Goal: Information Seeking & Learning: Learn about a topic

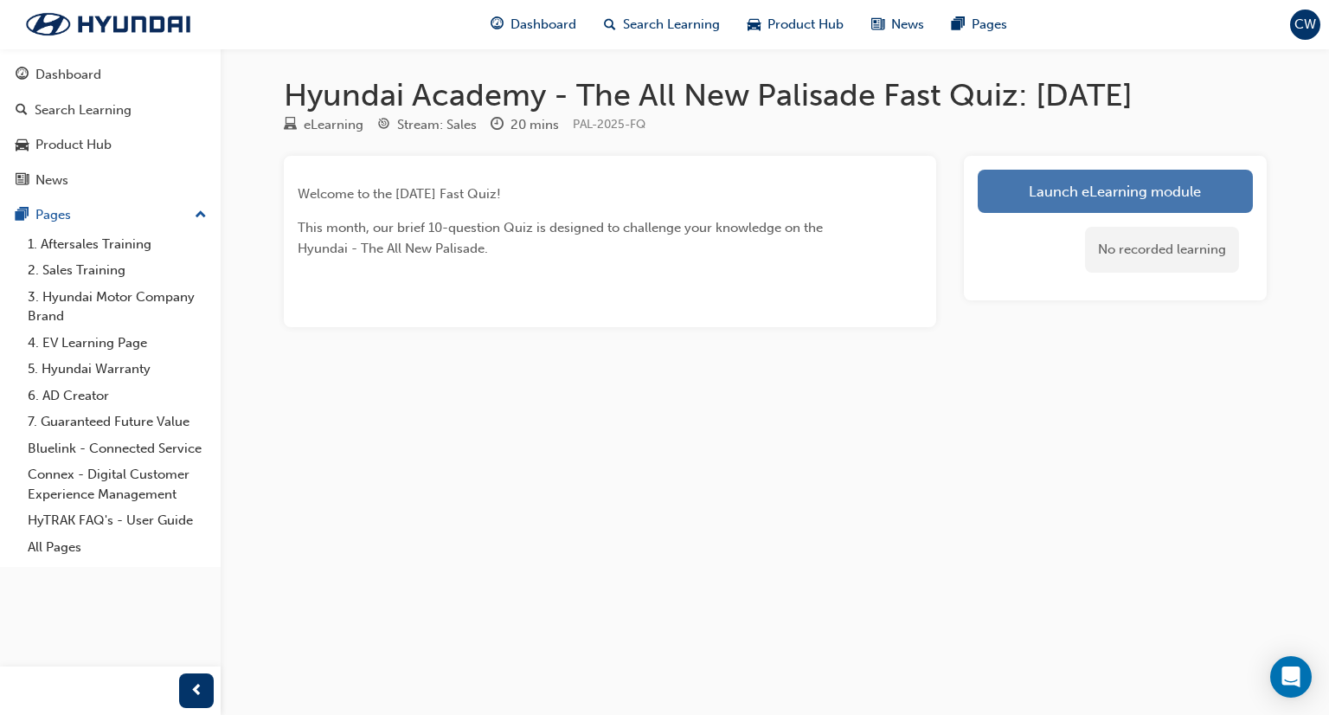
click at [1133, 190] on link "Launch eLearning module" at bounding box center [1115, 191] width 275 height 43
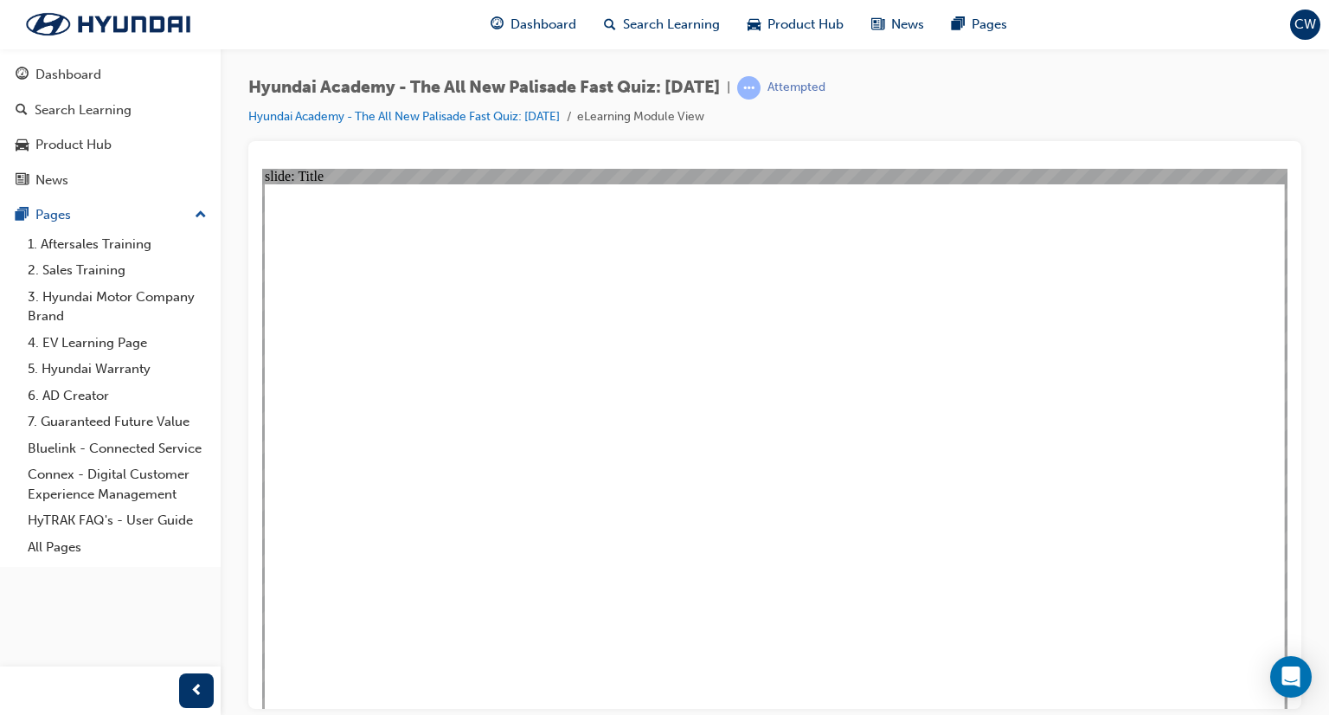
drag, startPoint x: 793, startPoint y: 561, endPoint x: 793, endPoint y: 548, distance: 13.0
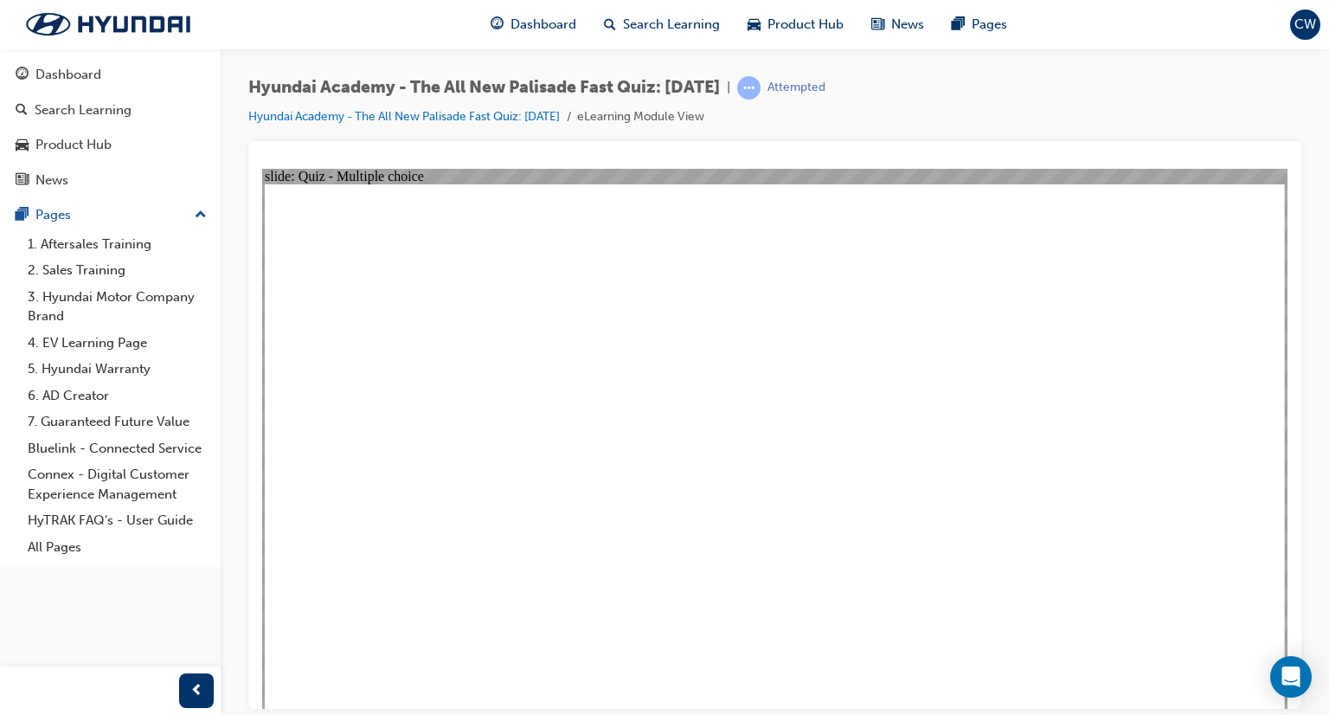
radio input "true"
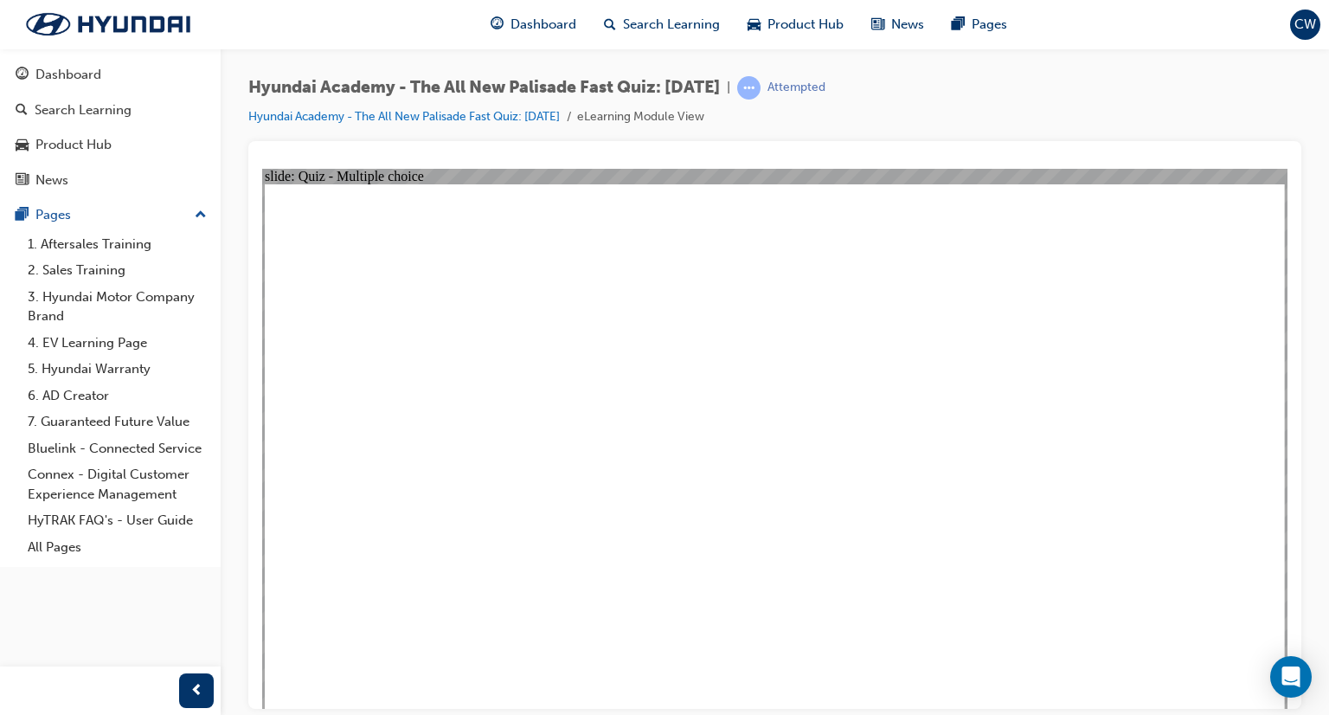
radio input "true"
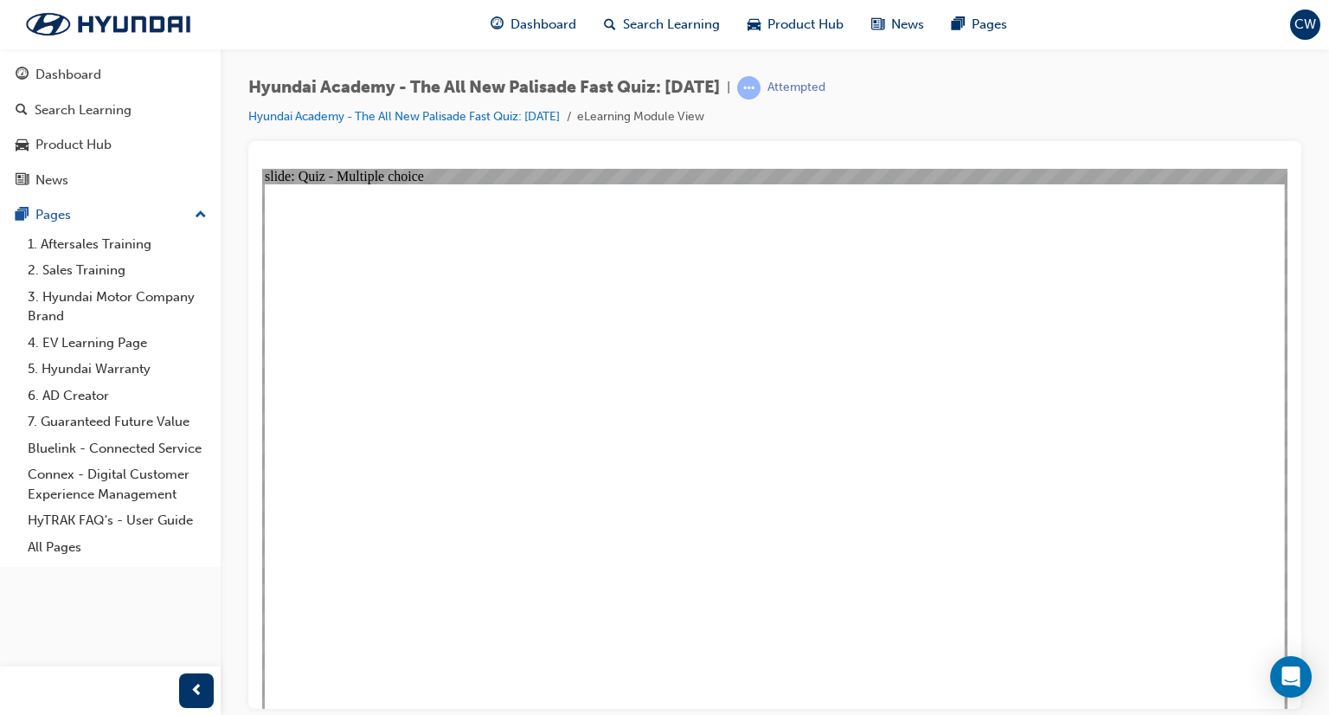
drag, startPoint x: 1251, startPoint y: 677, endPoint x: 1215, endPoint y: 651, distance: 44.0
radio input "true"
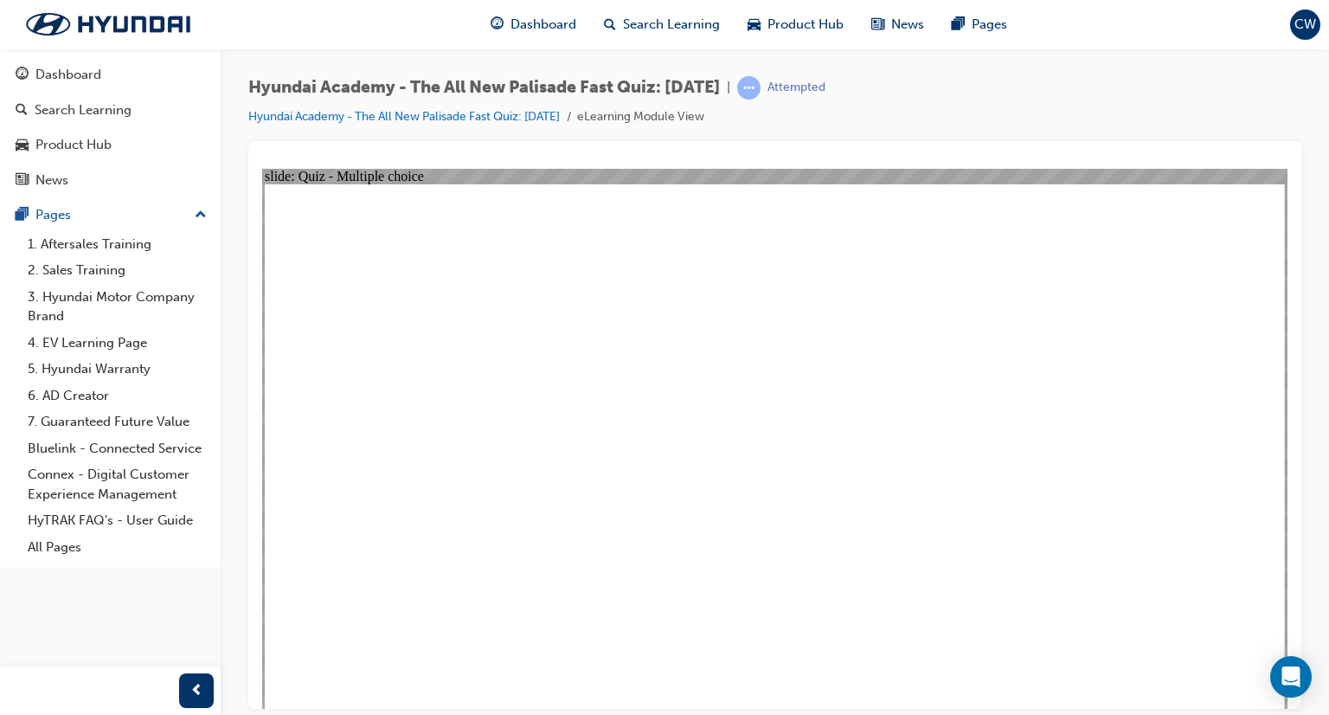
checkbox input "true"
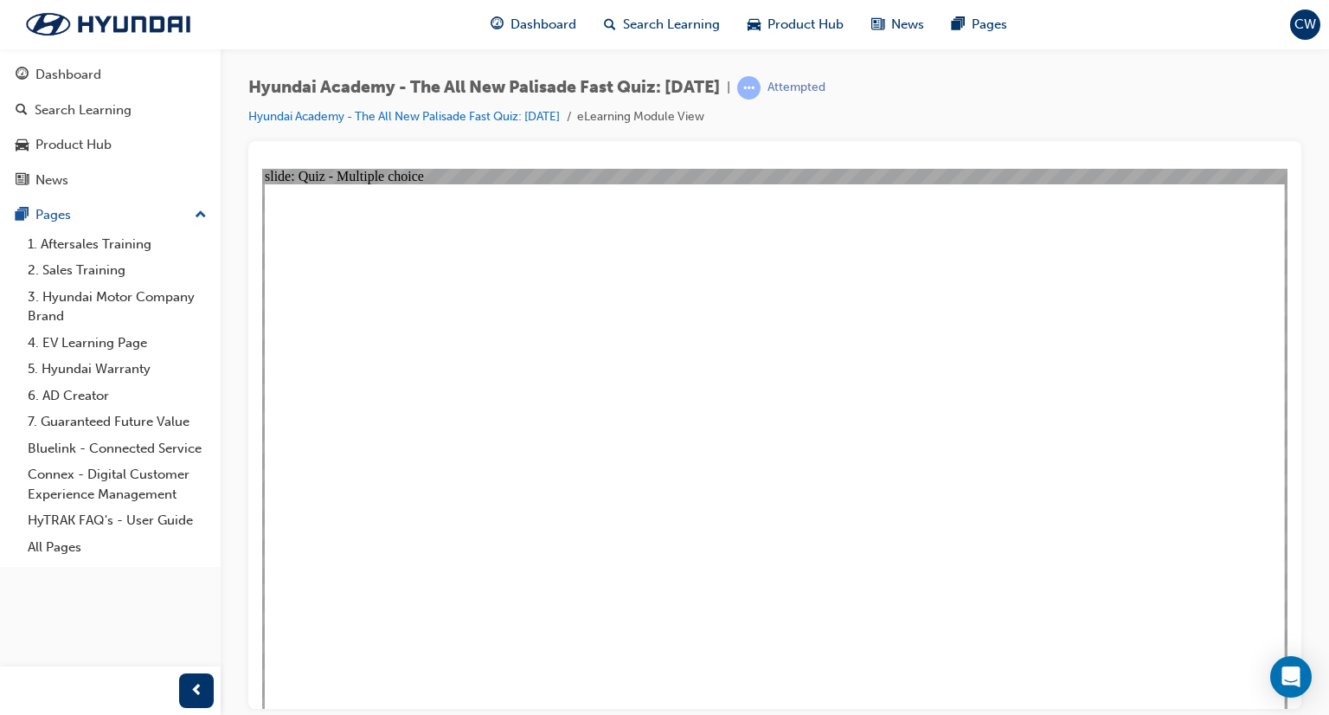
checkbox input "true"
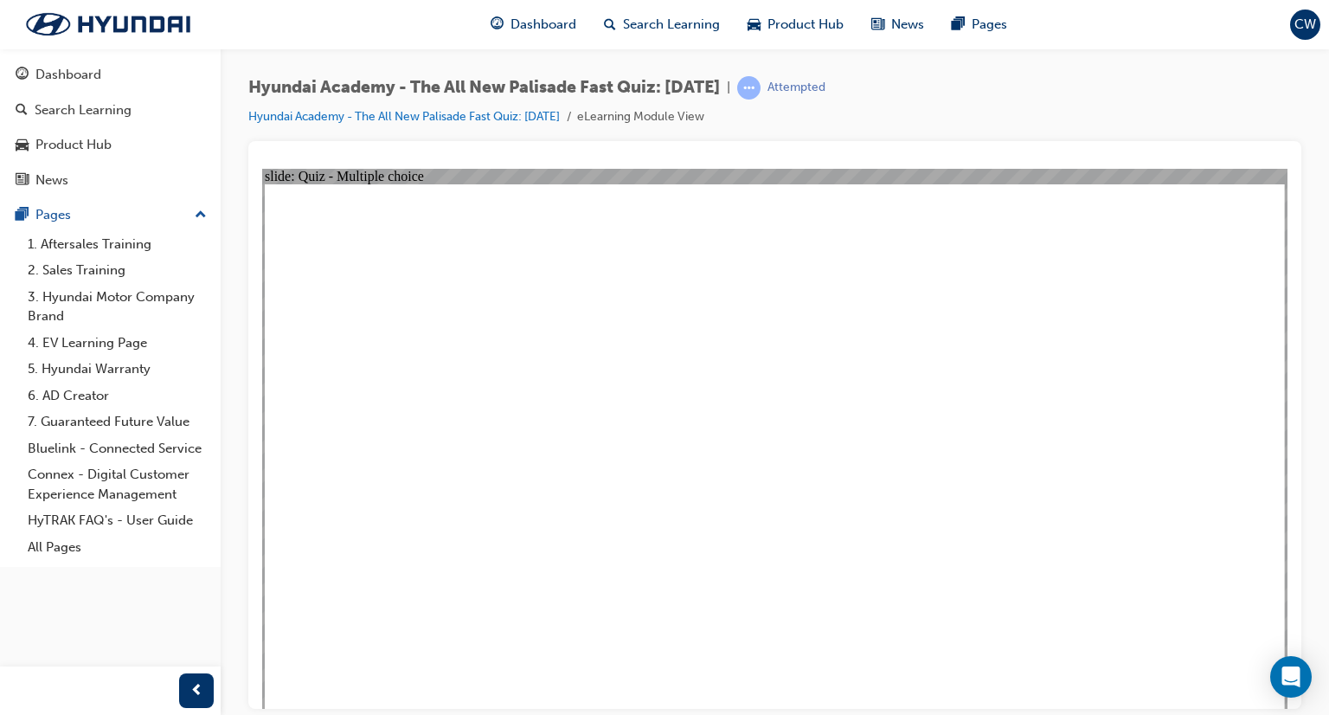
radio input "true"
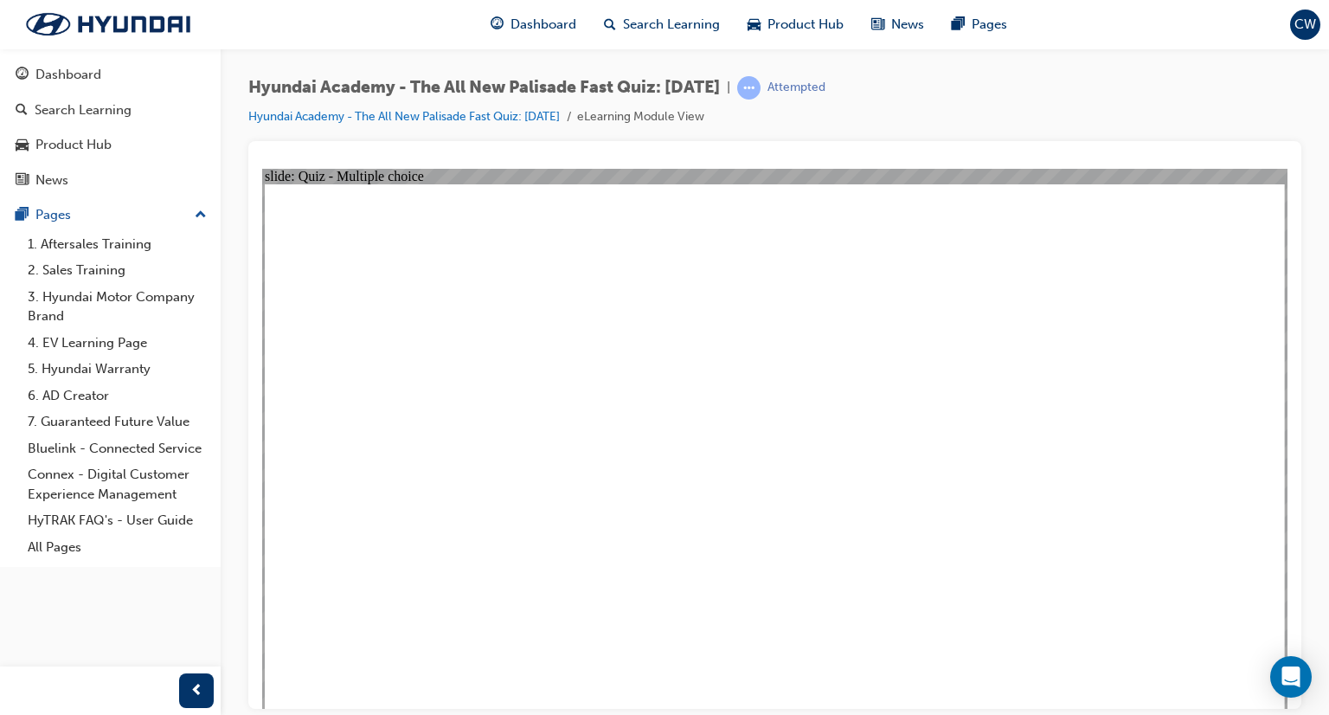
drag, startPoint x: 762, startPoint y: 524, endPoint x: 755, endPoint y: 539, distance: 17.4
radio input "true"
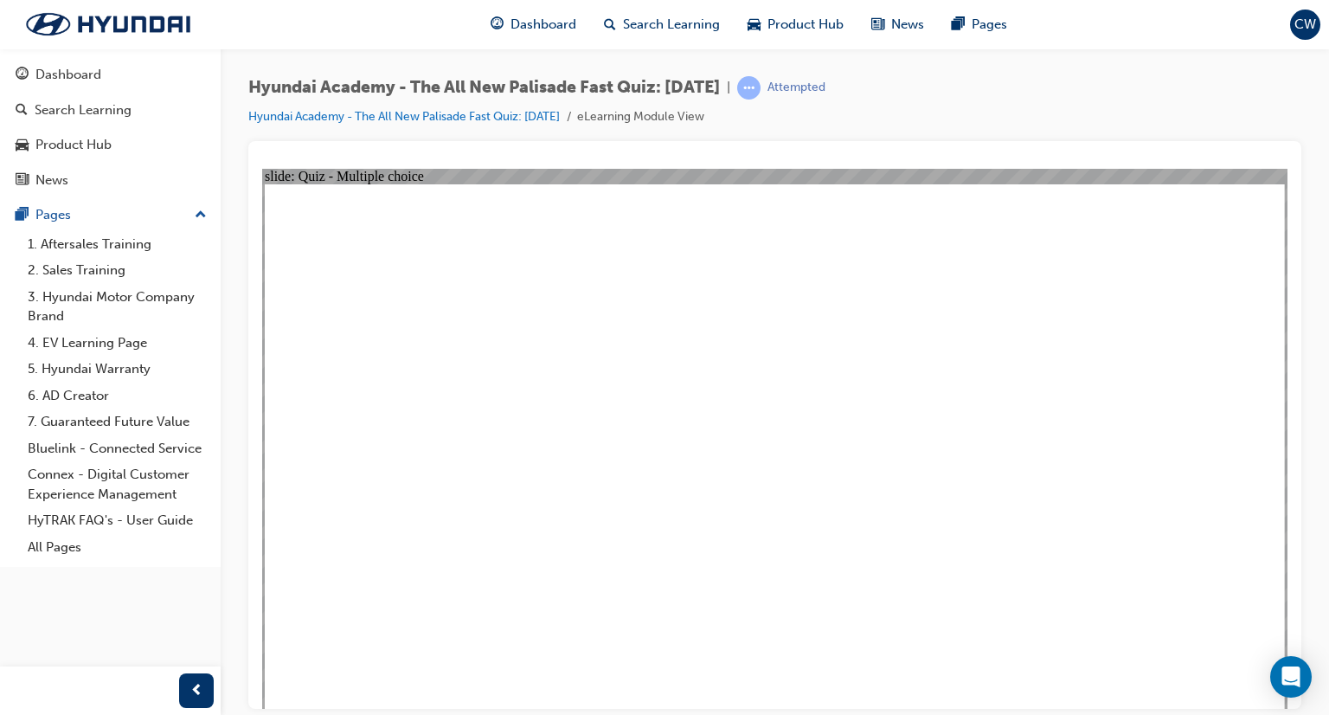
checkbox input "true"
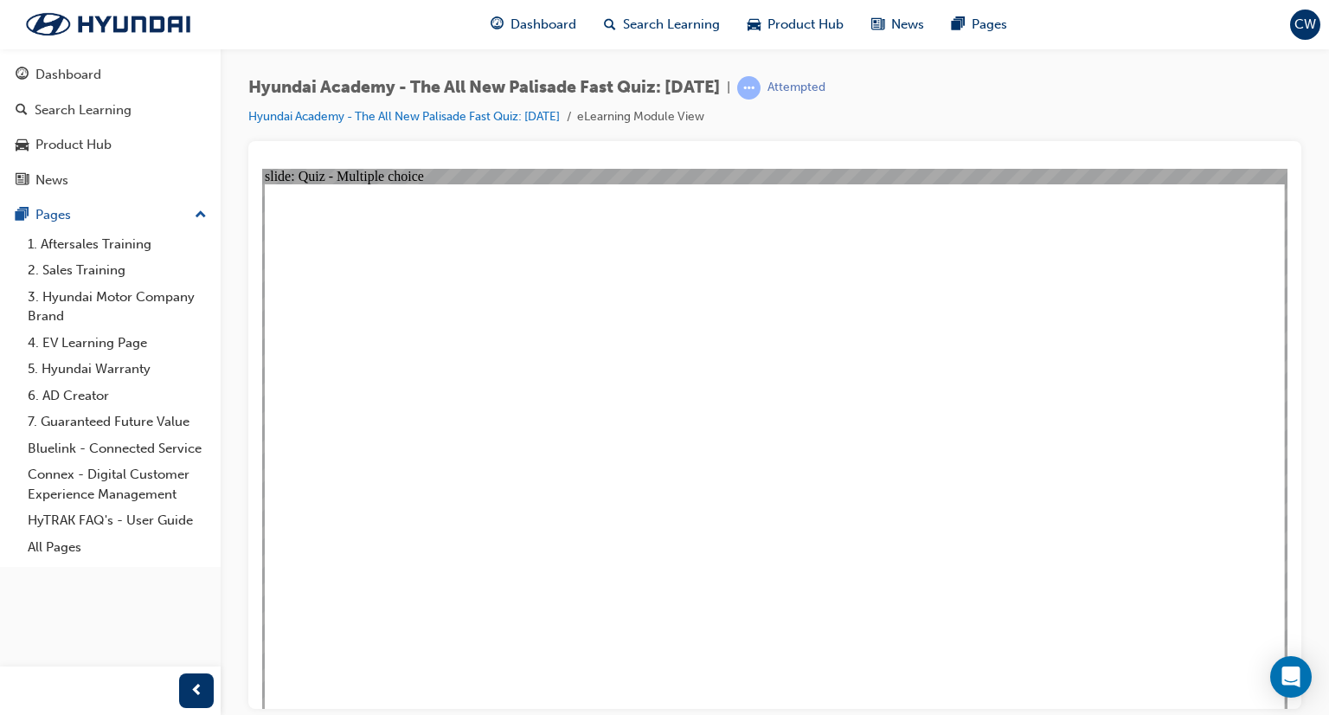
checkbox input "true"
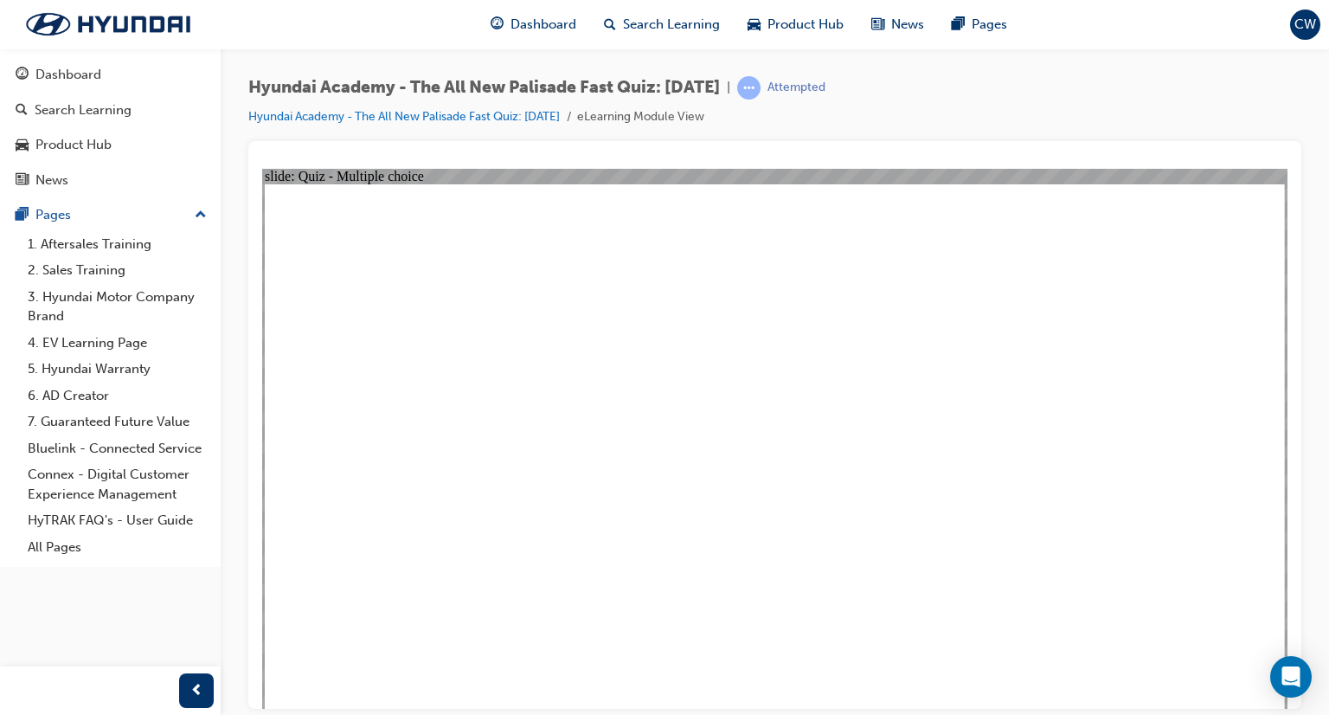
checkbox input "true"
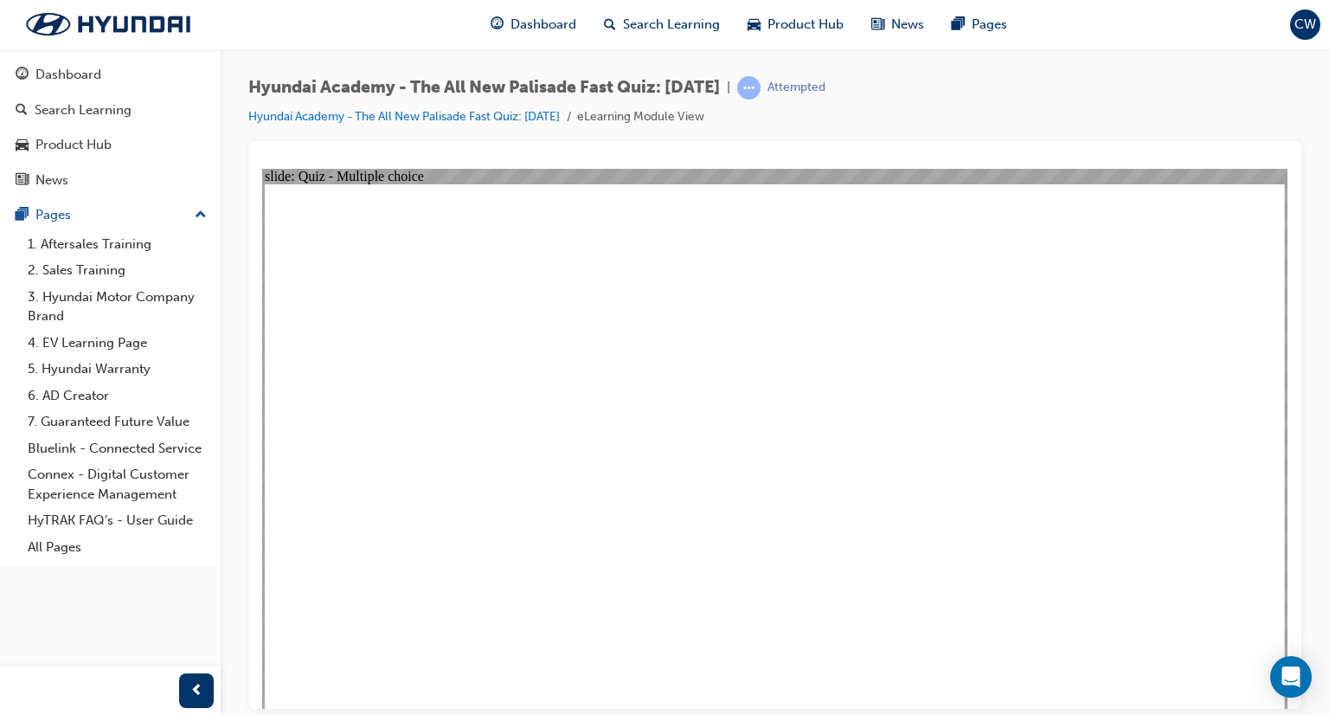
radio input "true"
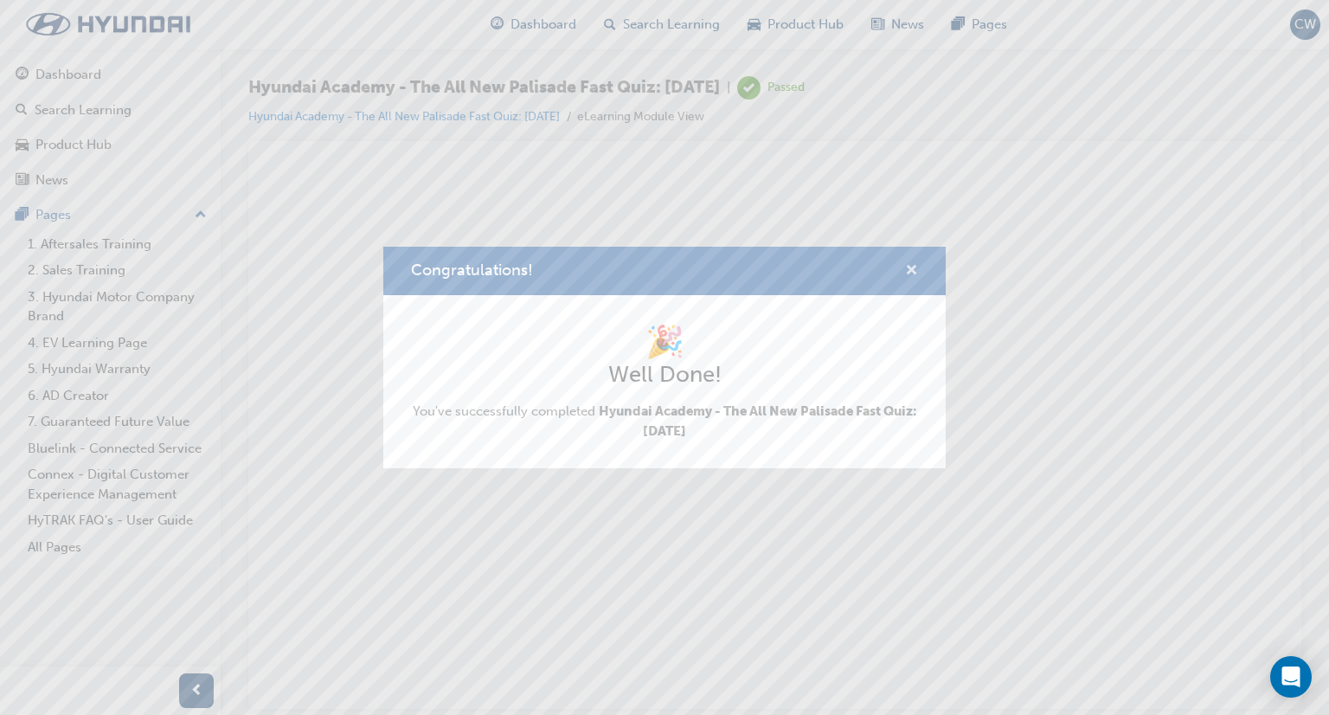
click at [914, 269] on span "cross-icon" at bounding box center [911, 272] width 13 height 16
